Goal: Find specific page/section: Find specific page/section

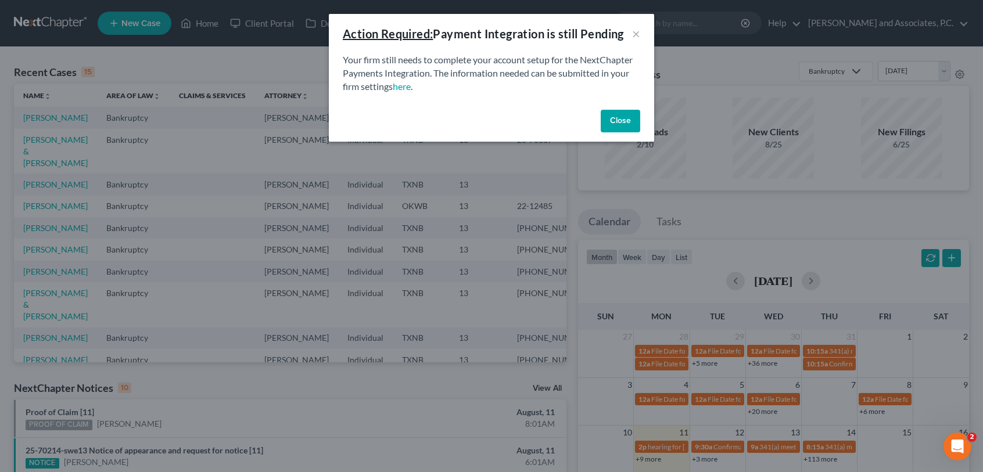
click at [612, 118] on button "Close" at bounding box center [620, 121] width 39 height 23
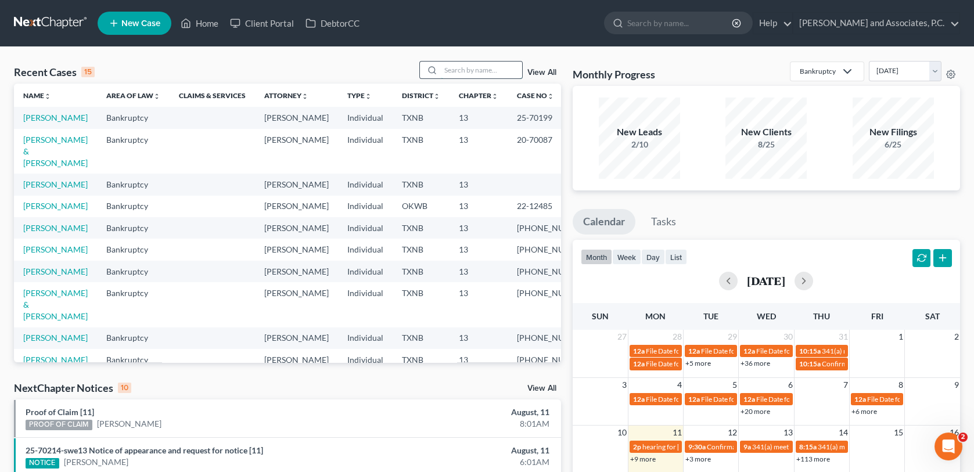
click at [462, 69] on input "search" at bounding box center [481, 70] width 81 height 17
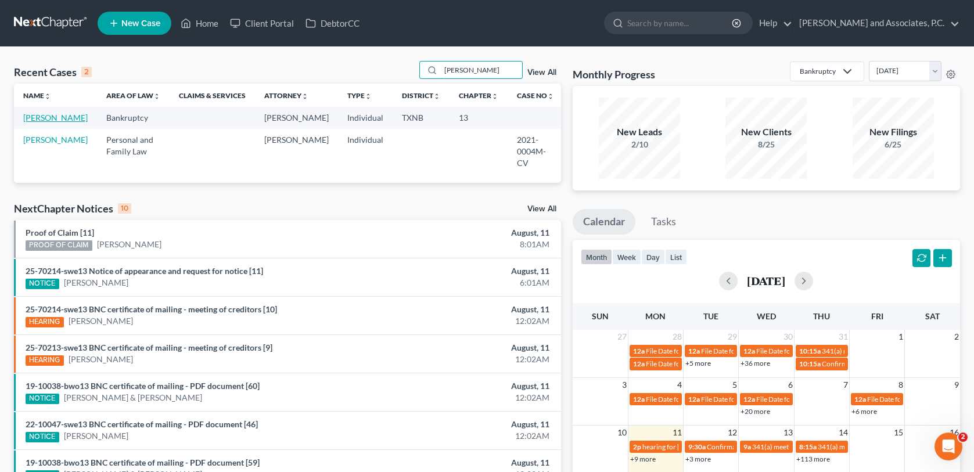
type input "[PERSON_NAME]"
click at [31, 123] on link "[PERSON_NAME]" at bounding box center [55, 118] width 64 height 10
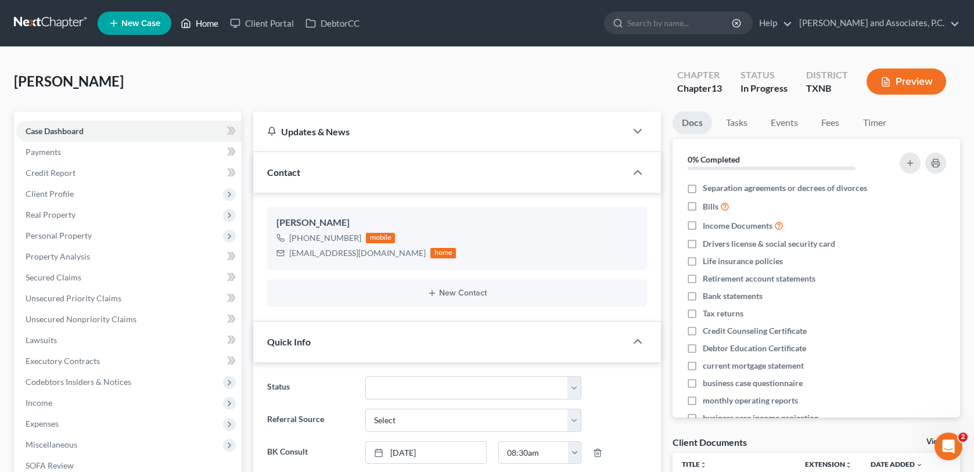
click at [203, 19] on link "Home" at bounding box center [199, 23] width 49 height 21
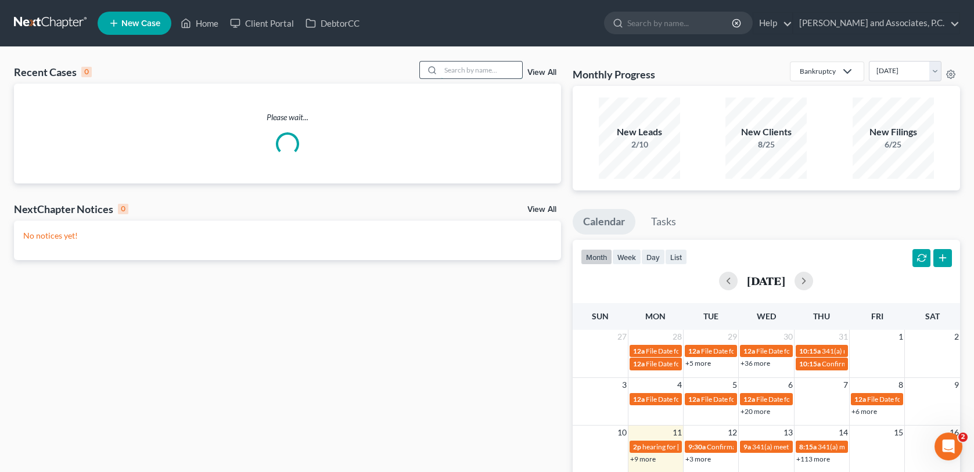
click at [476, 67] on input "search" at bounding box center [481, 70] width 81 height 17
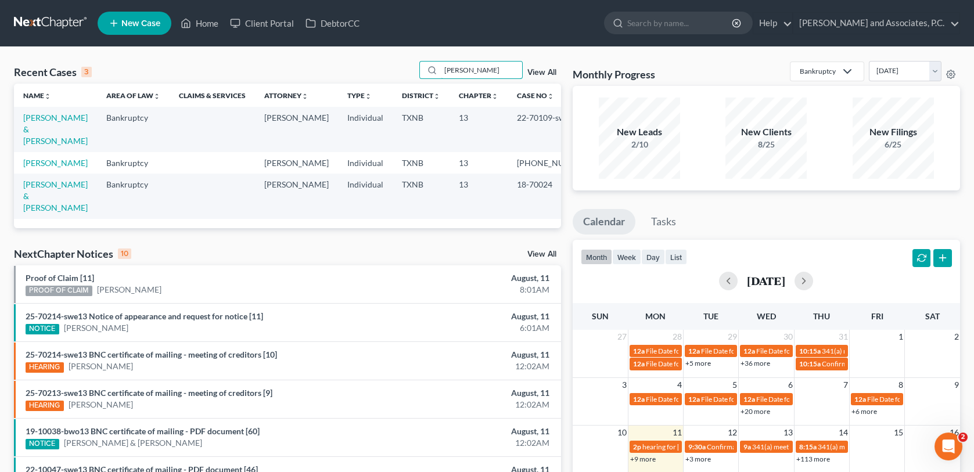
type input "[PERSON_NAME]"
